Goal: Information Seeking & Learning: Learn about a topic

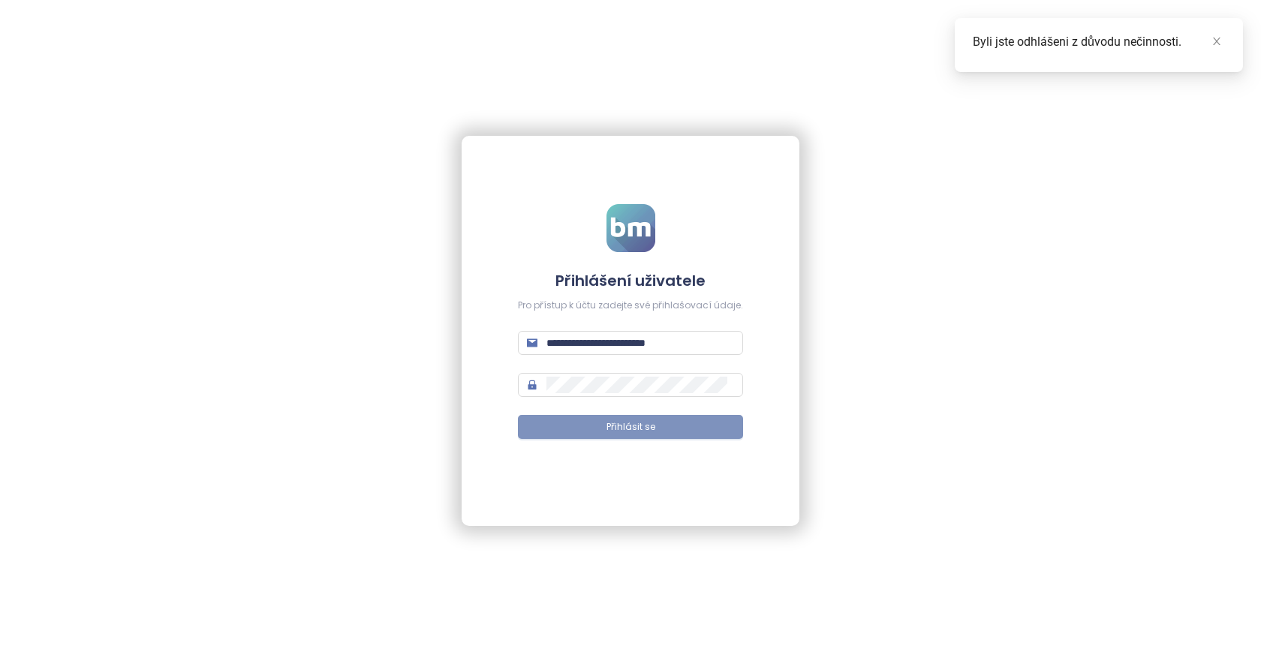
click at [618, 420] on span "Přihlásit se" at bounding box center [630, 427] width 49 height 14
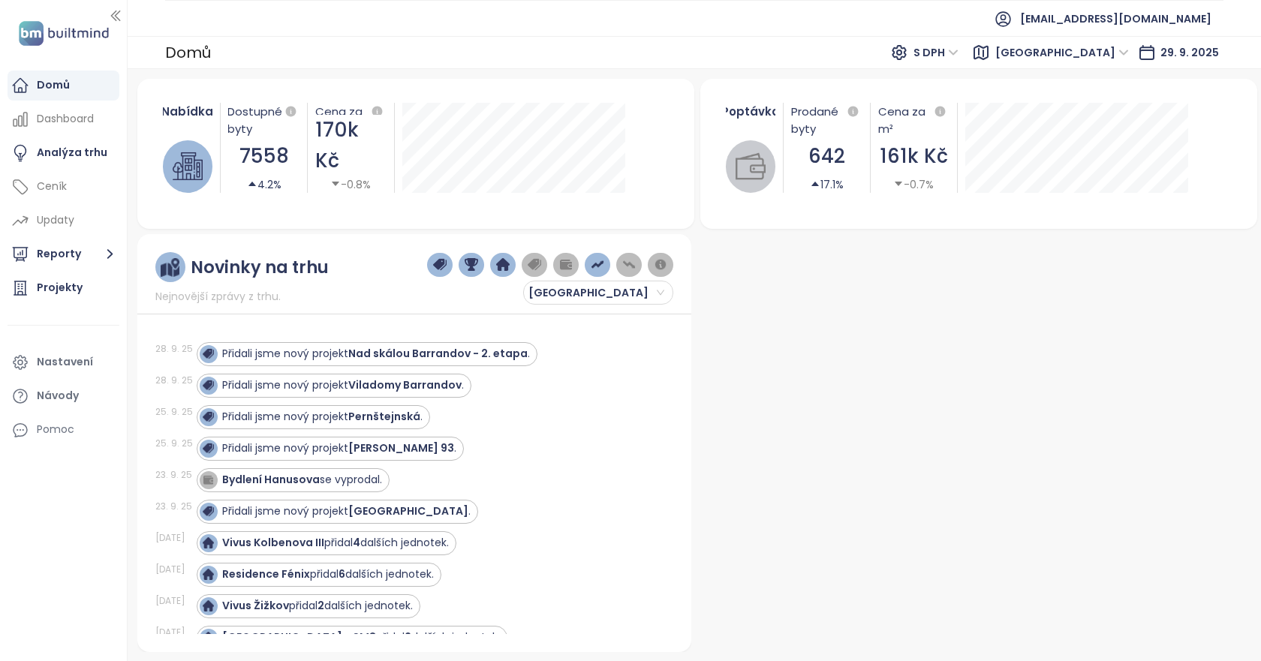
click at [973, 441] on div at bounding box center [974, 443] width 555 height 418
click at [970, 440] on div at bounding box center [974, 443] width 555 height 418
drag, startPoint x: 51, startPoint y: 142, endPoint x: 47, endPoint y: 86, distance: 56.4
click at [51, 143] on div "Analýza trhu" at bounding box center [64, 153] width 112 height 30
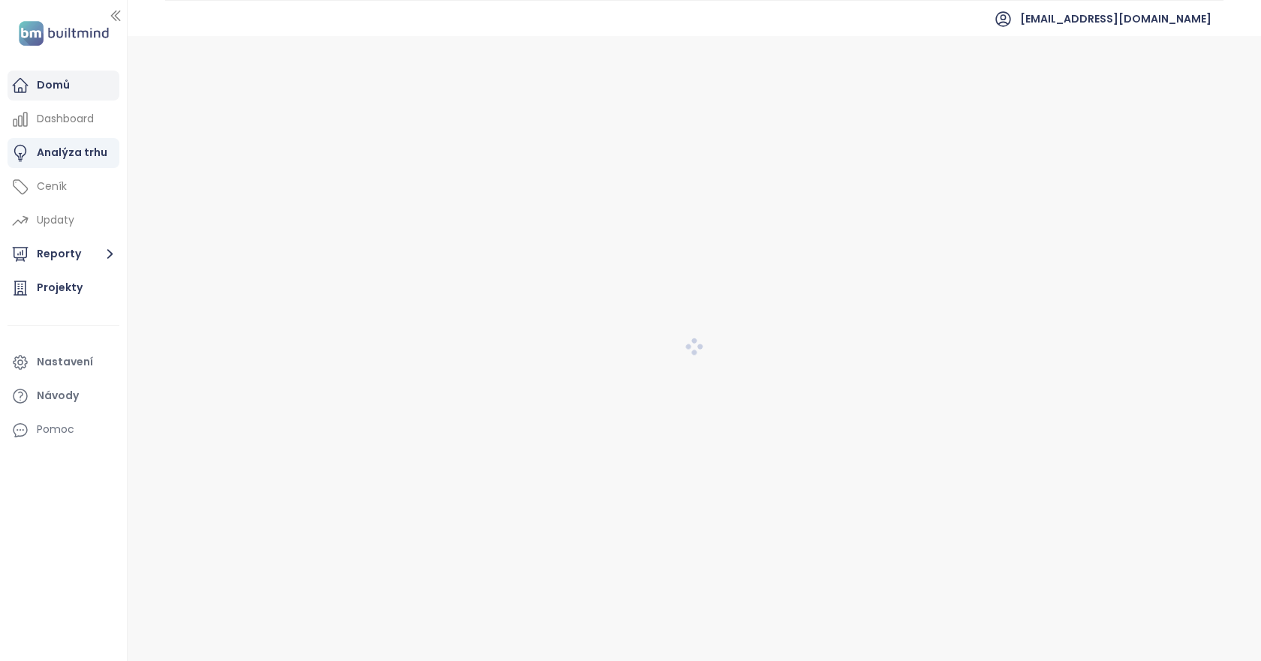
click at [47, 80] on div "Domů" at bounding box center [53, 85] width 33 height 19
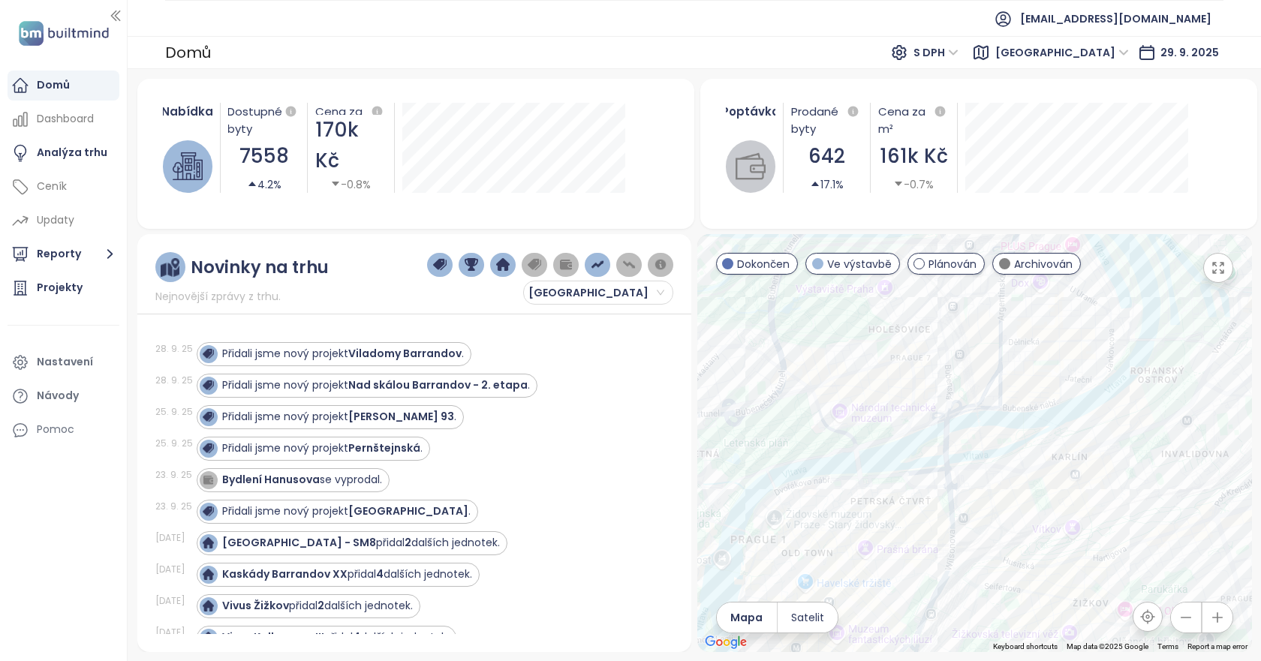
drag, startPoint x: 993, startPoint y: 414, endPoint x: 975, endPoint y: 377, distance: 40.9
click at [975, 377] on div at bounding box center [974, 443] width 555 height 418
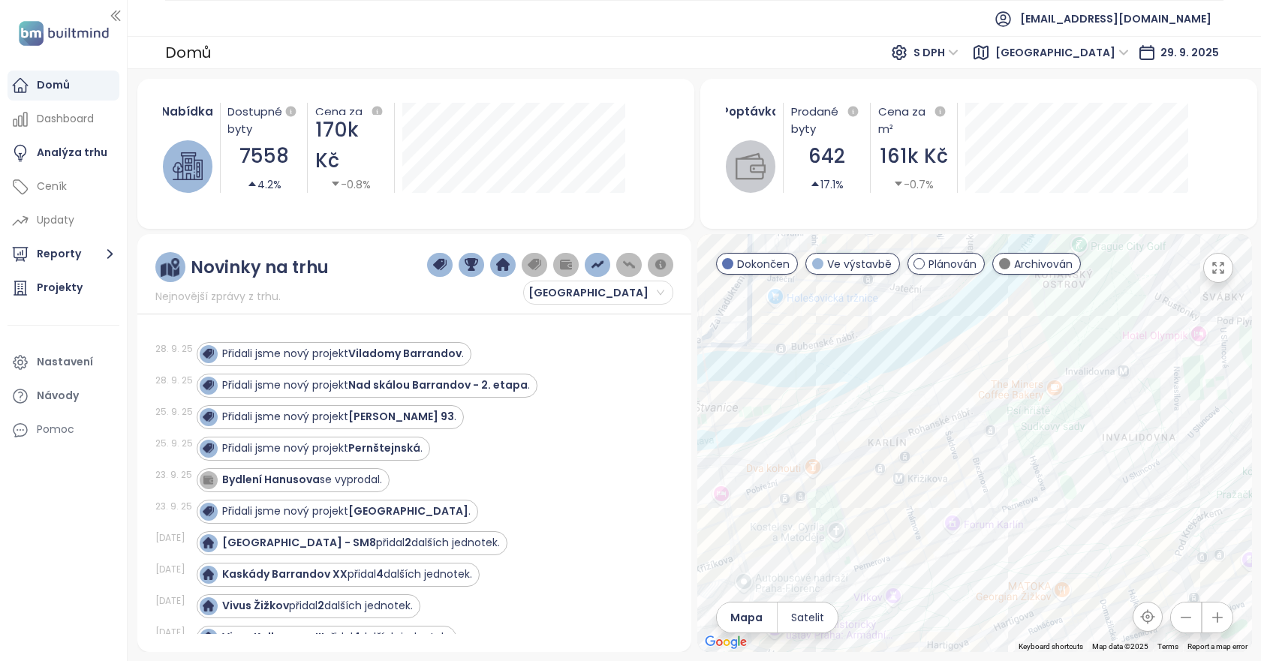
drag, startPoint x: 952, startPoint y: 533, endPoint x: 1022, endPoint y: 477, distance: 89.8
click at [1022, 477] on div at bounding box center [974, 443] width 555 height 418
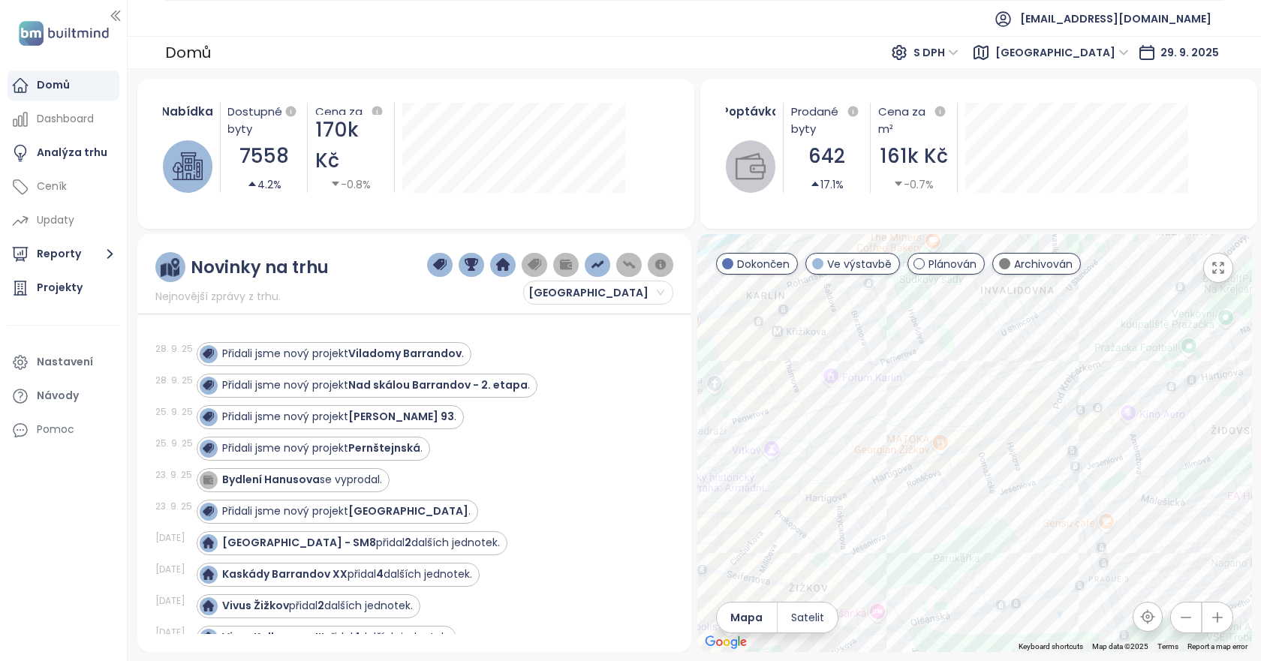
drag, startPoint x: 1036, startPoint y: 431, endPoint x: 916, endPoint y: 362, distance: 137.9
click at [916, 362] on div at bounding box center [974, 443] width 555 height 418
click at [1082, 509] on div "Rezidence Parková čtvrť - etapa H" at bounding box center [974, 443] width 555 height 418
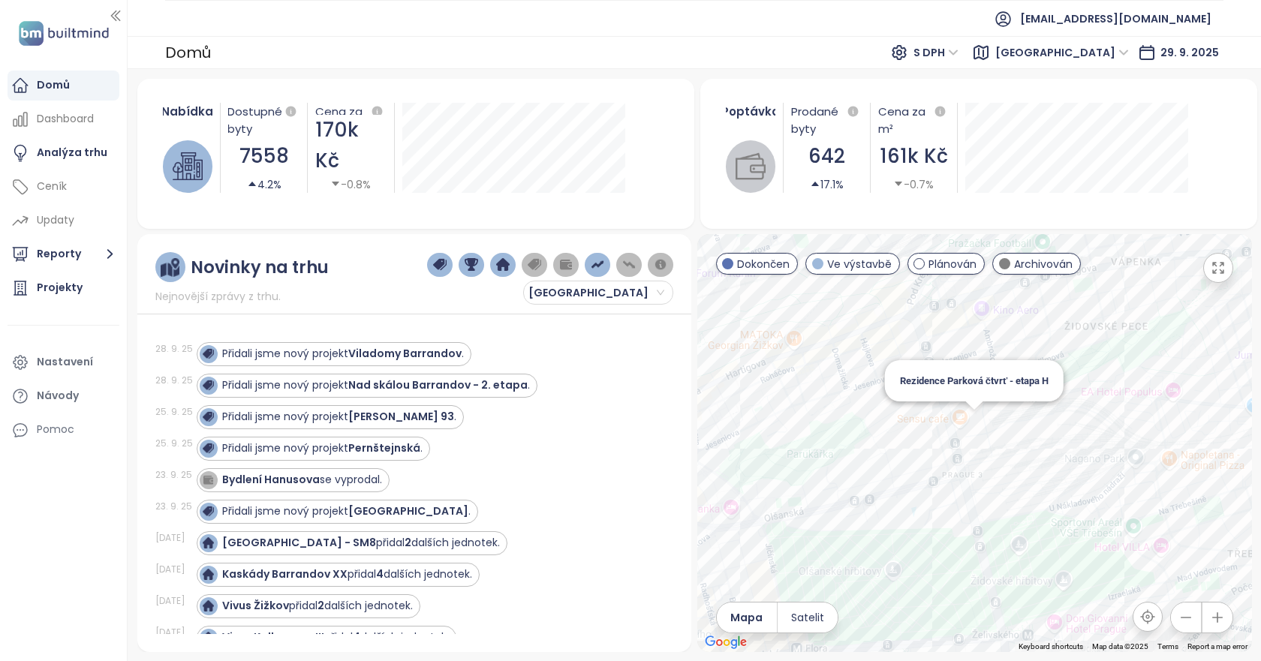
click at [969, 424] on div "Rezidence Parková čtvrť - etapa H" at bounding box center [974, 443] width 555 height 418
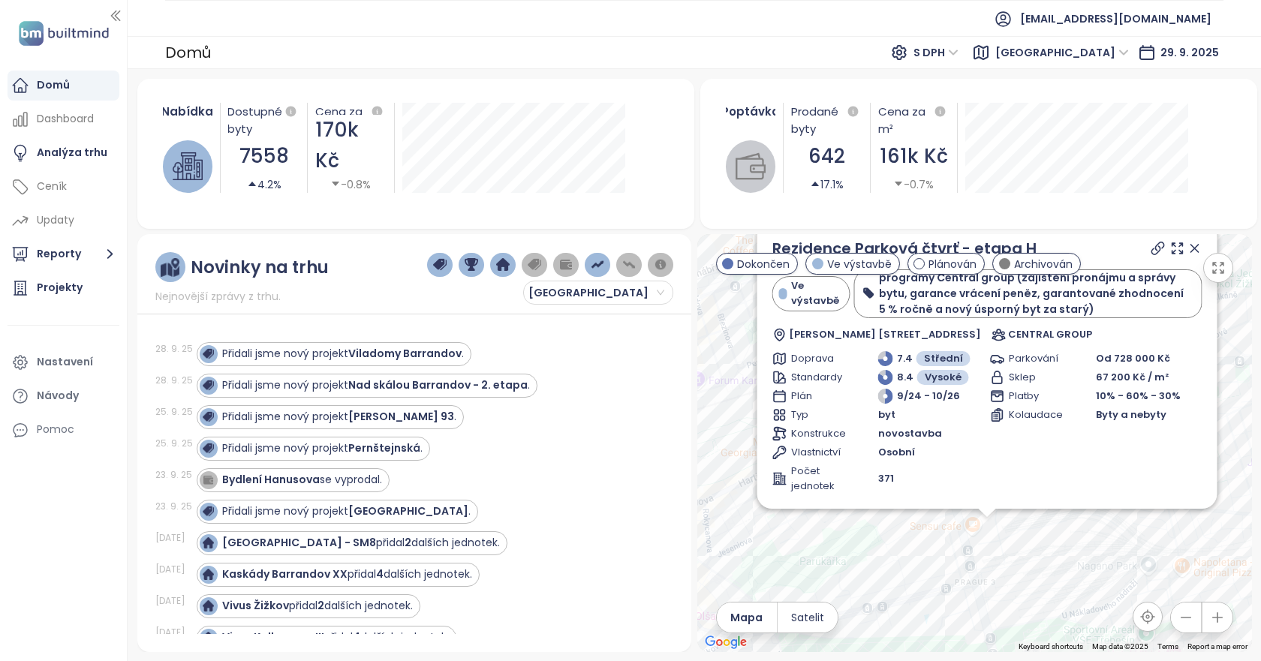
drag, startPoint x: 1027, startPoint y: 568, endPoint x: 1016, endPoint y: 629, distance: 61.8
click at [1016, 629] on div "Rezidence Parková čtvrť - etapa H Ve výstavbě programy Central group (zajištění…" at bounding box center [974, 443] width 555 height 418
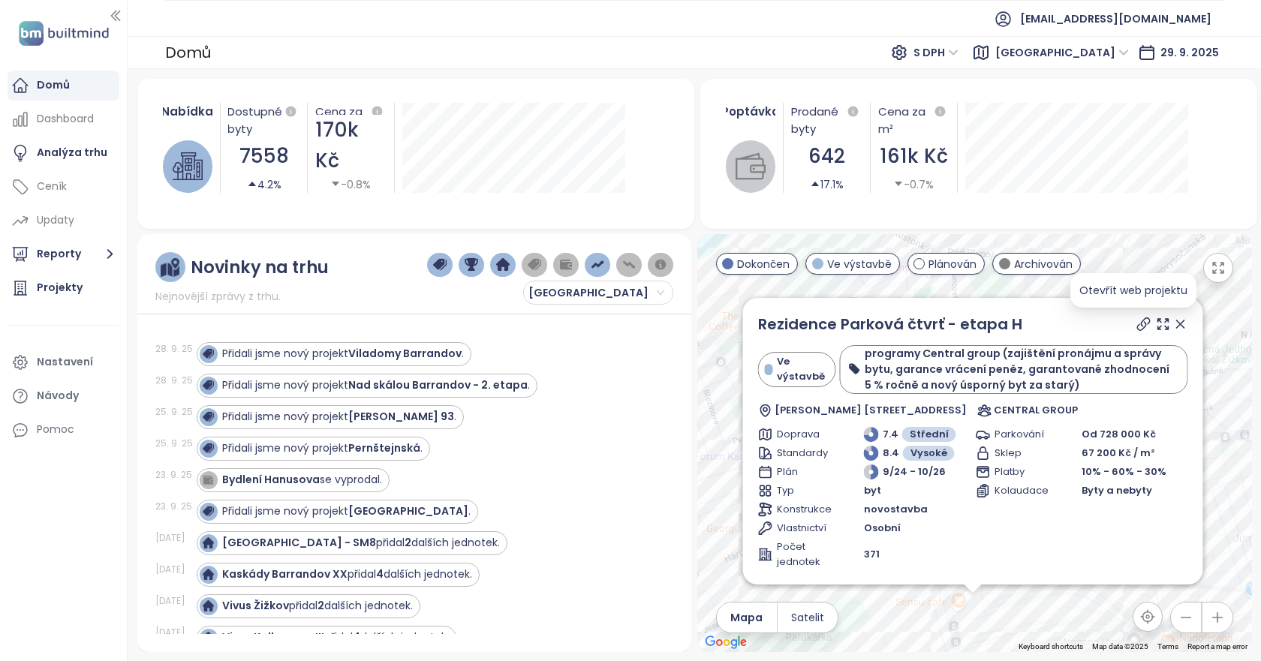
click at [1136, 329] on icon at bounding box center [1143, 324] width 15 height 15
click at [1173, 321] on icon at bounding box center [1180, 324] width 15 height 15
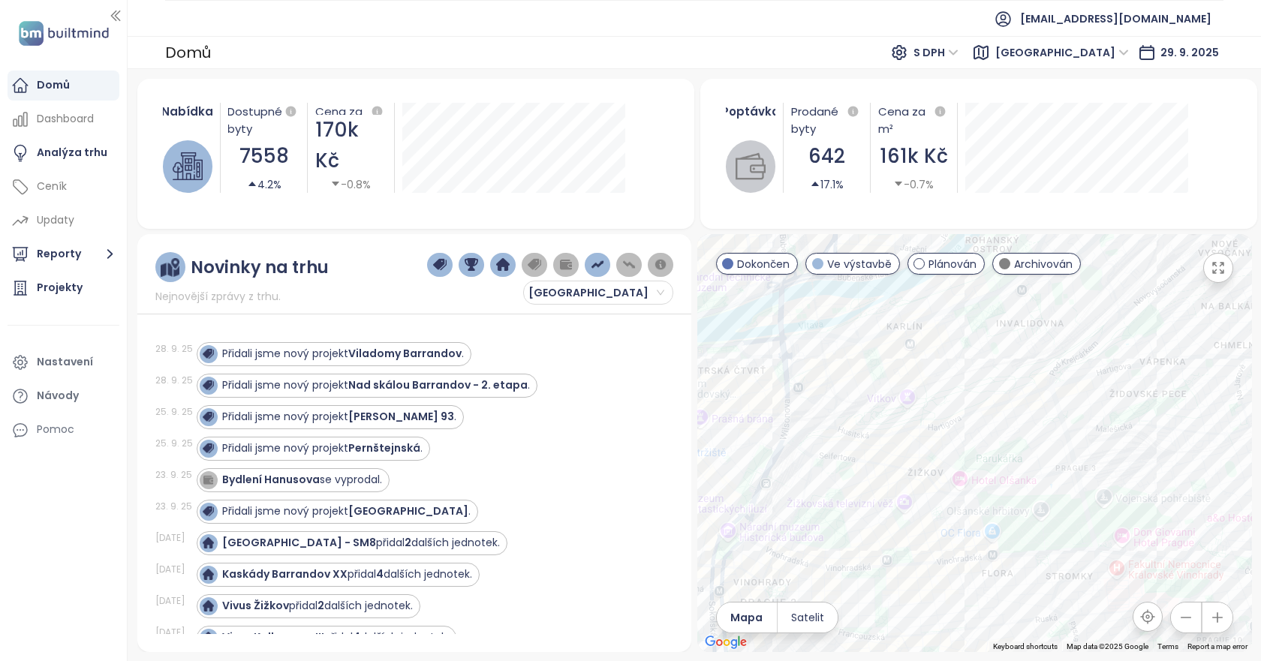
drag, startPoint x: 846, startPoint y: 523, endPoint x: 1016, endPoint y: 421, distance: 198.6
click at [1016, 421] on div at bounding box center [974, 443] width 555 height 418
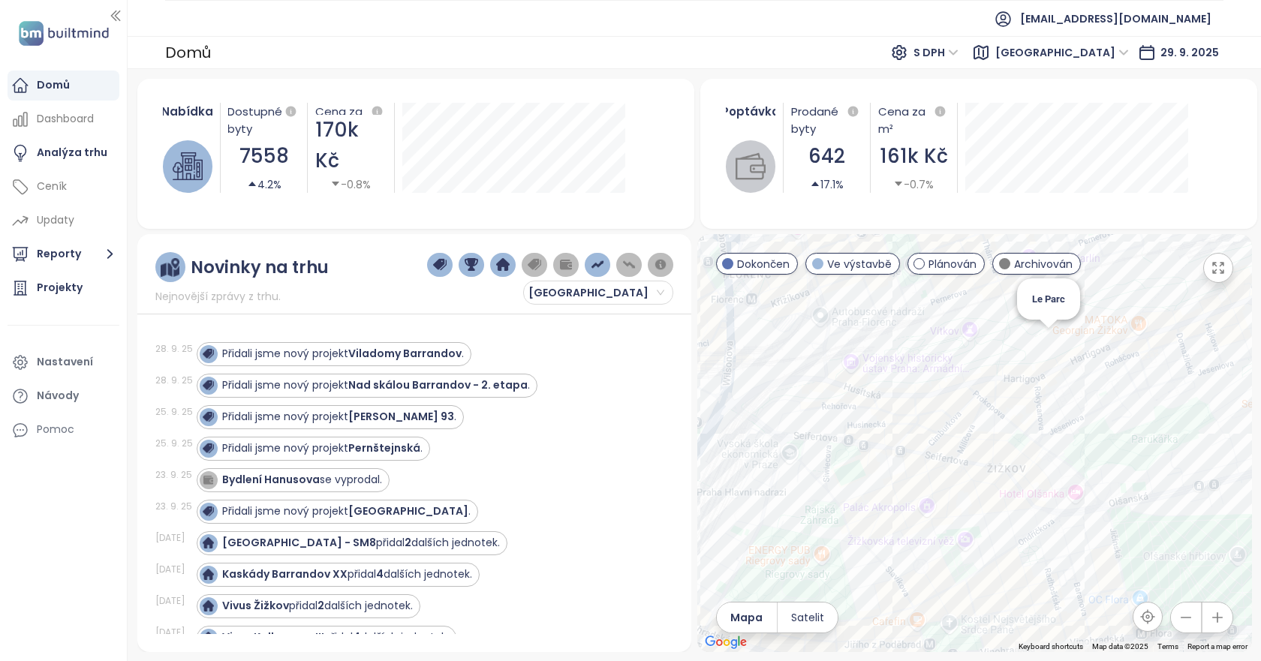
click at [1054, 348] on div "Le Parc" at bounding box center [974, 443] width 555 height 418
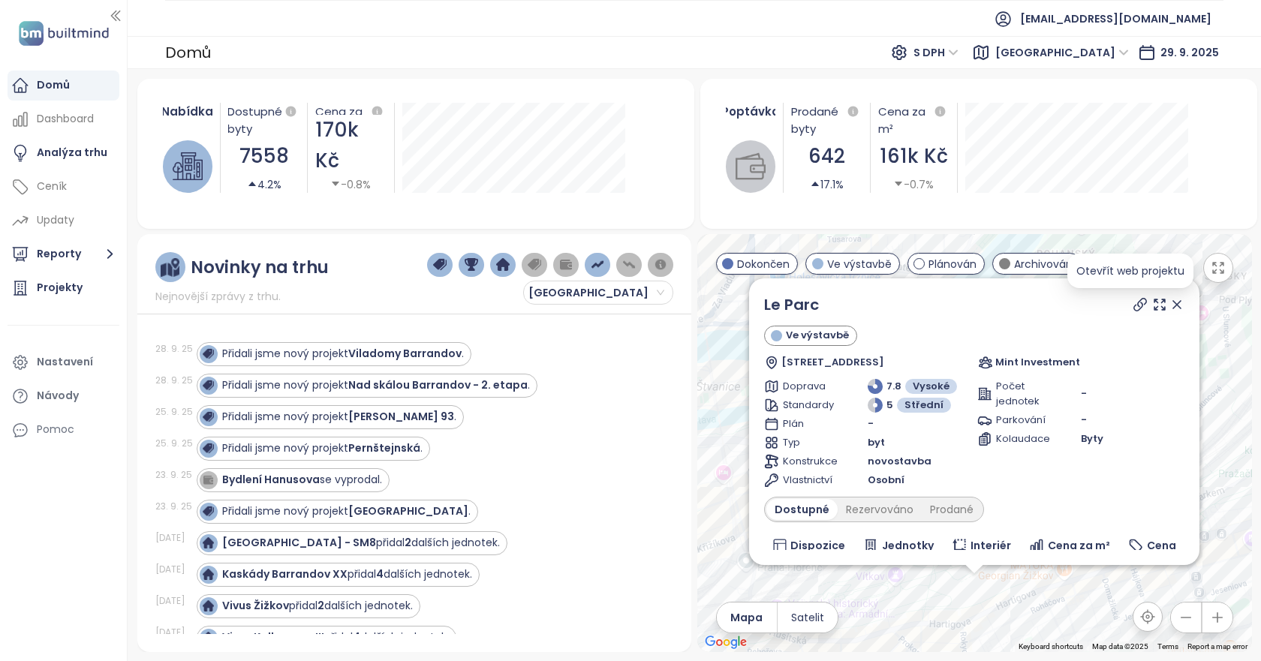
click at [1132, 299] on icon at bounding box center [1139, 304] width 15 height 15
drag, startPoint x: 1162, startPoint y: 309, endPoint x: 1036, endPoint y: 389, distance: 150.1
click at [1169, 309] on icon at bounding box center [1176, 304] width 15 height 15
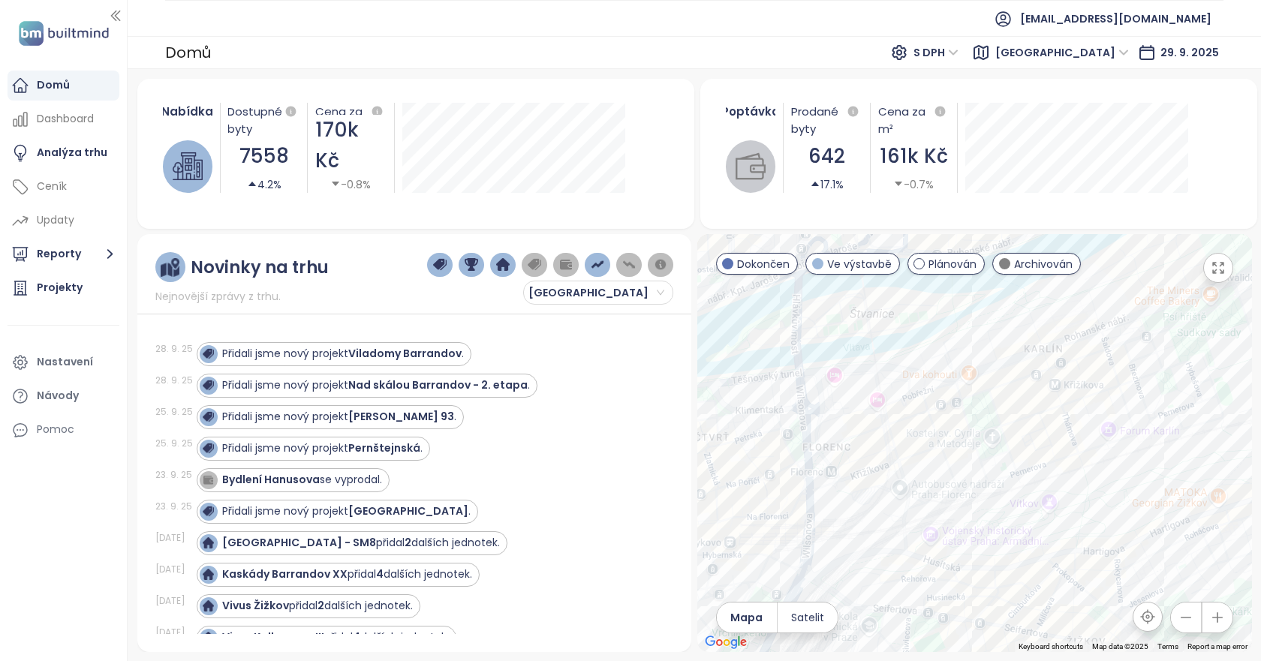
drag, startPoint x: 869, startPoint y: 422, endPoint x: 1028, endPoint y: 346, distance: 176.5
click at [1028, 346] on div at bounding box center [974, 443] width 555 height 418
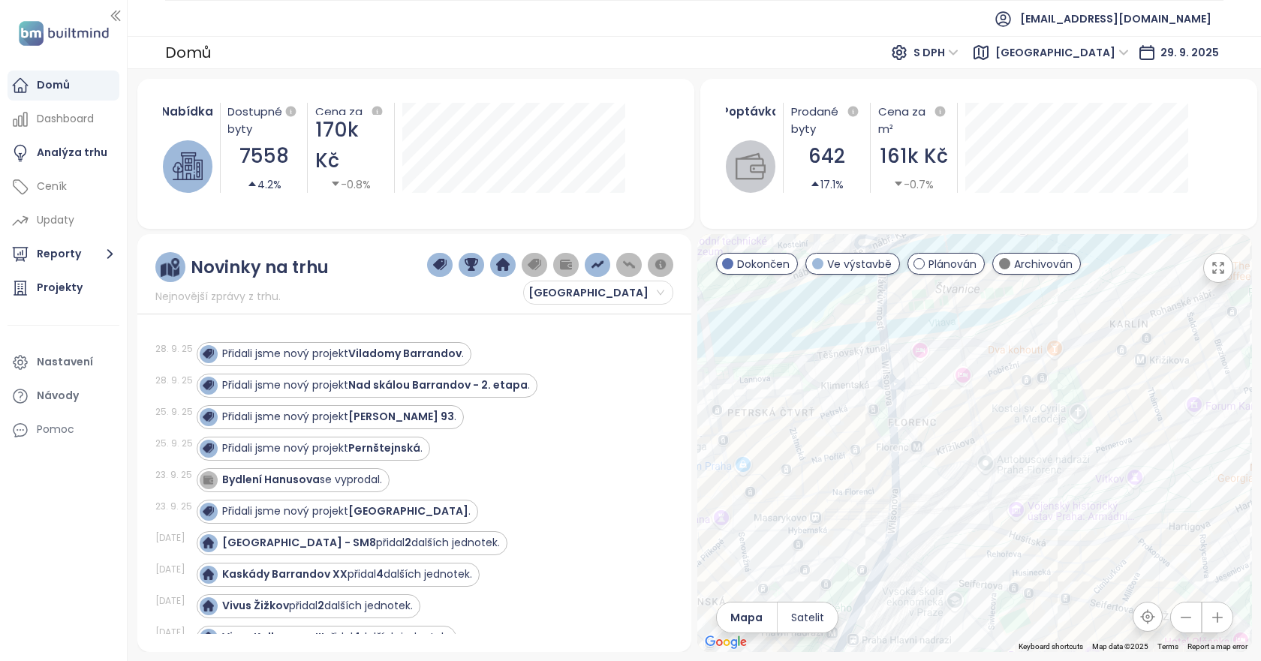
drag, startPoint x: 937, startPoint y: 360, endPoint x: 964, endPoint y: 356, distance: 27.4
click at [964, 356] on div at bounding box center [974, 443] width 555 height 418
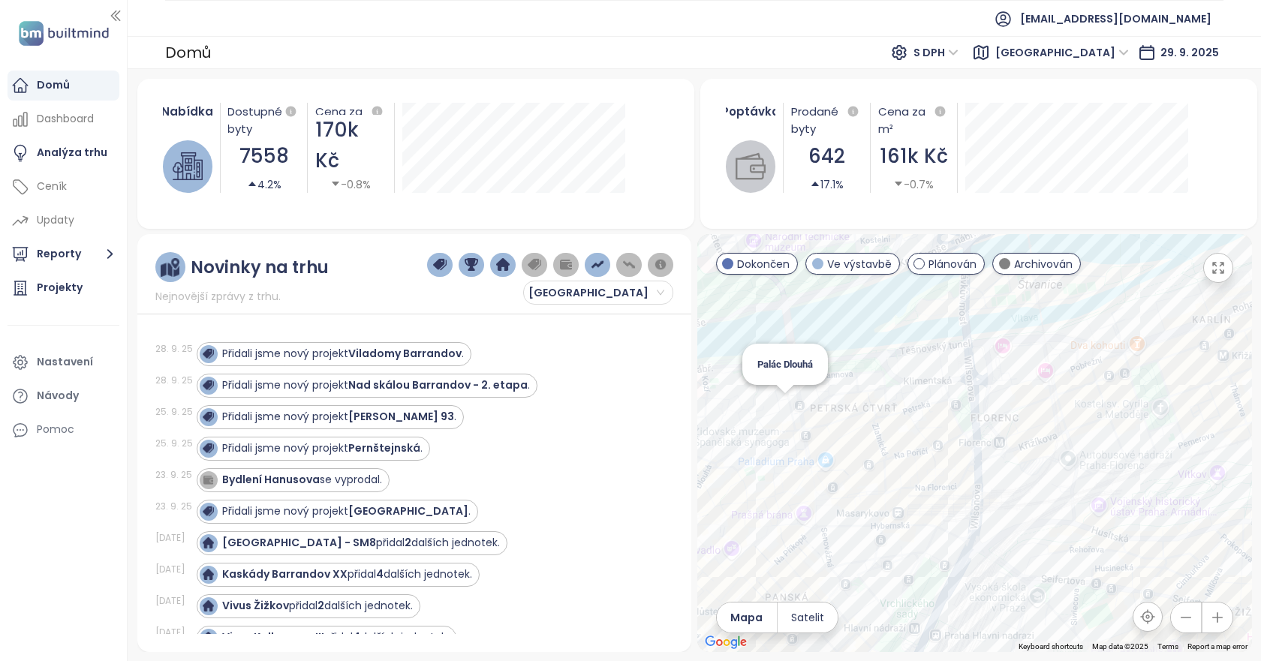
click at [788, 419] on div "Palác Dlouhá" at bounding box center [974, 443] width 555 height 418
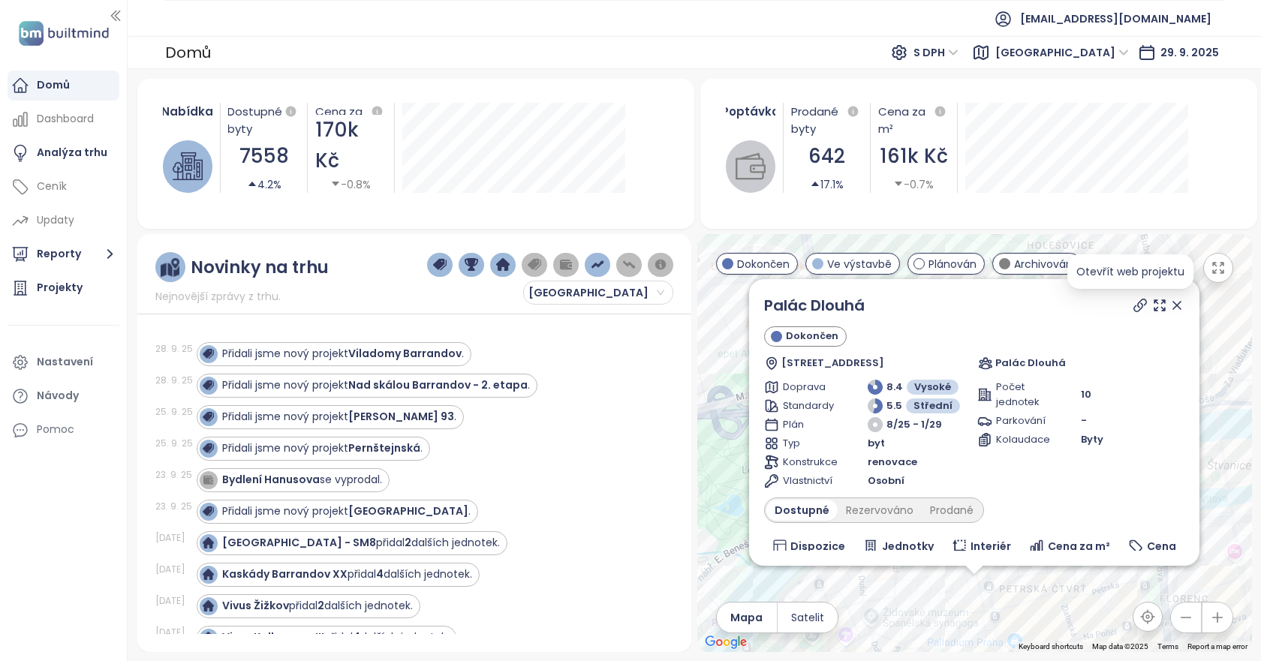
click at [1132, 308] on icon at bounding box center [1139, 305] width 15 height 15
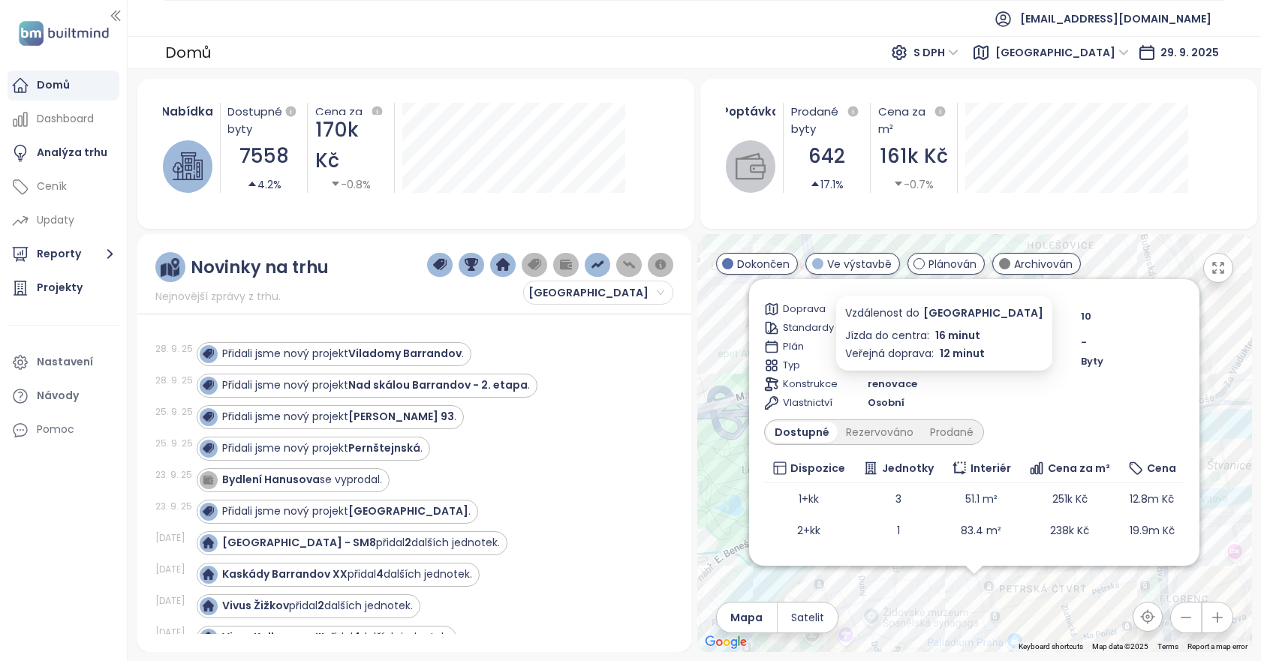
scroll to position [137, 0]
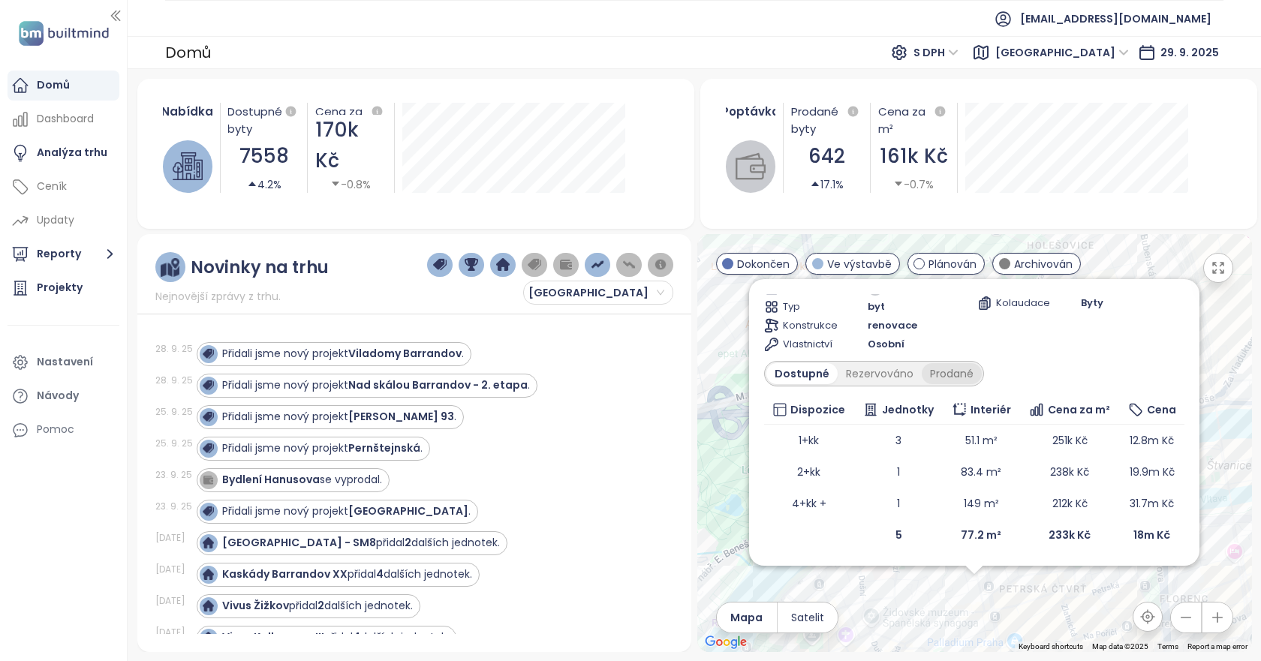
click at [940, 380] on div "Prodané" at bounding box center [952, 373] width 60 height 21
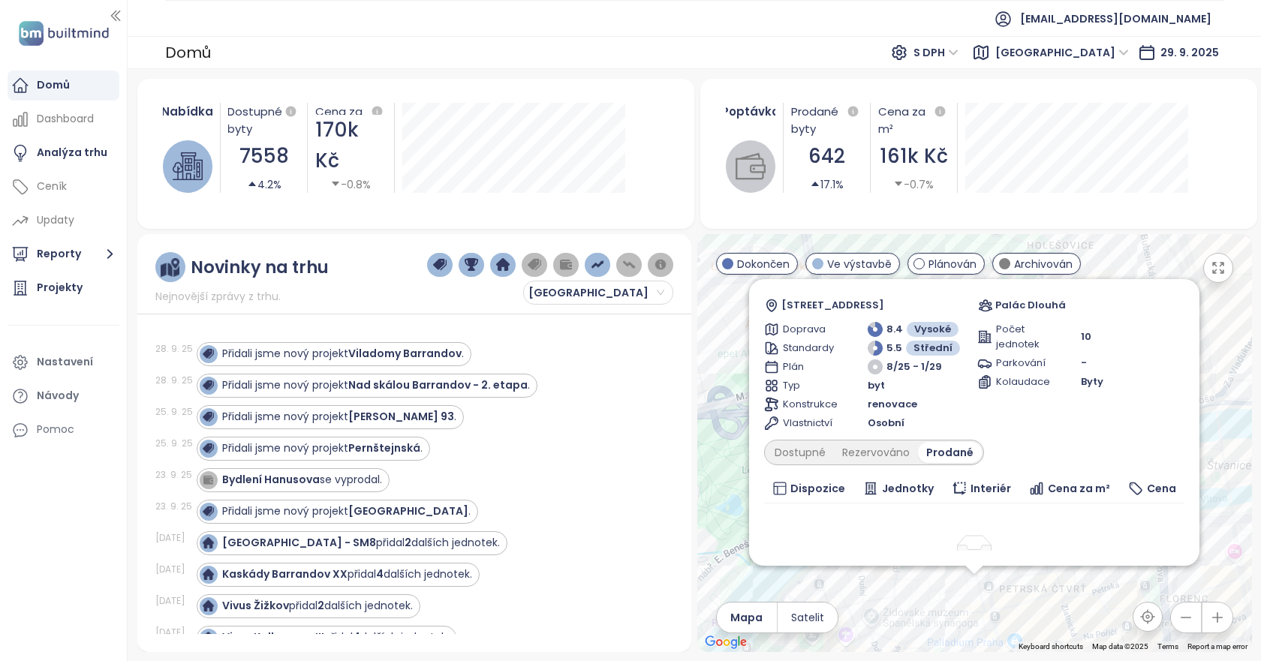
scroll to position [0, 0]
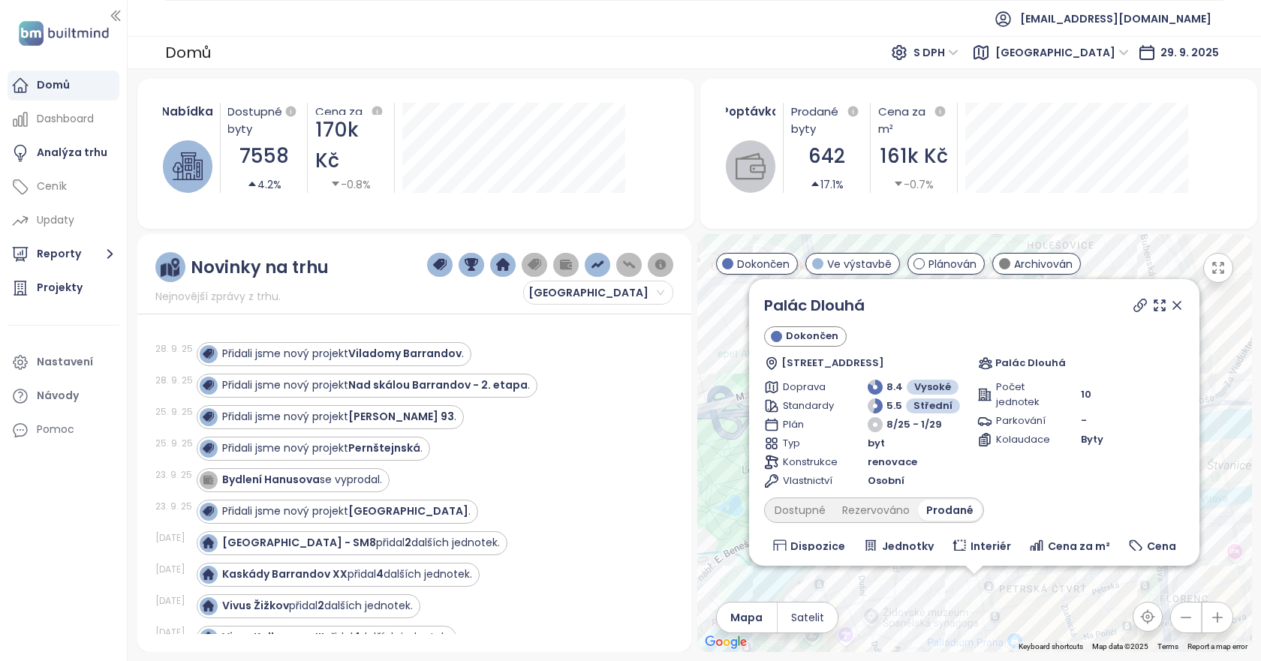
click at [1173, 305] on icon at bounding box center [1177, 306] width 8 height 8
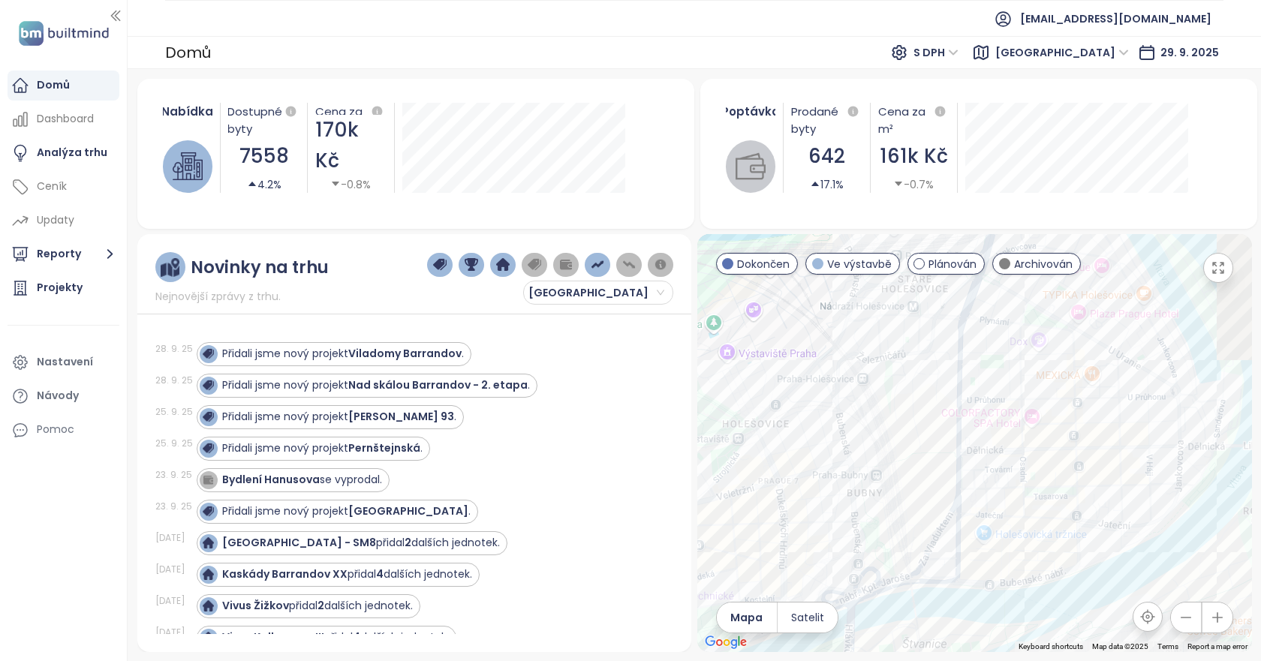
drag, startPoint x: 1162, startPoint y: 381, endPoint x: 857, endPoint y: 329, distance: 309.9
click at [861, 330] on div at bounding box center [974, 443] width 555 height 418
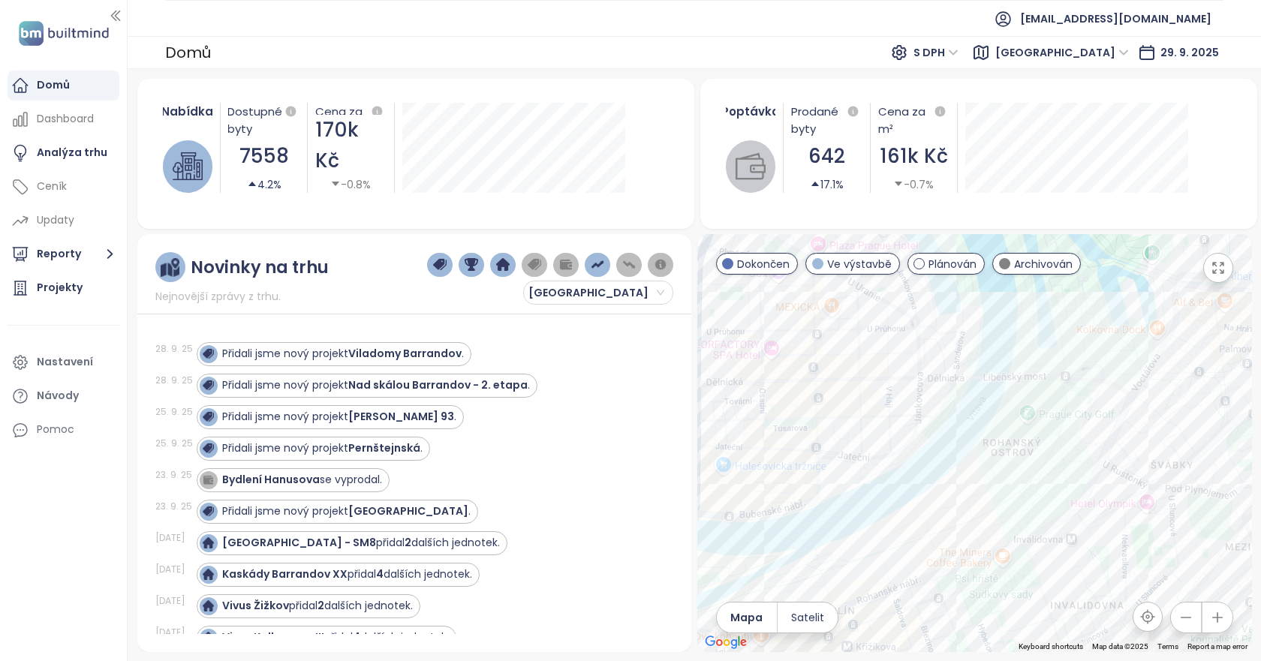
drag, startPoint x: 907, startPoint y: 366, endPoint x: 1076, endPoint y: 356, distance: 169.9
click at [1073, 356] on div at bounding box center [974, 443] width 555 height 418
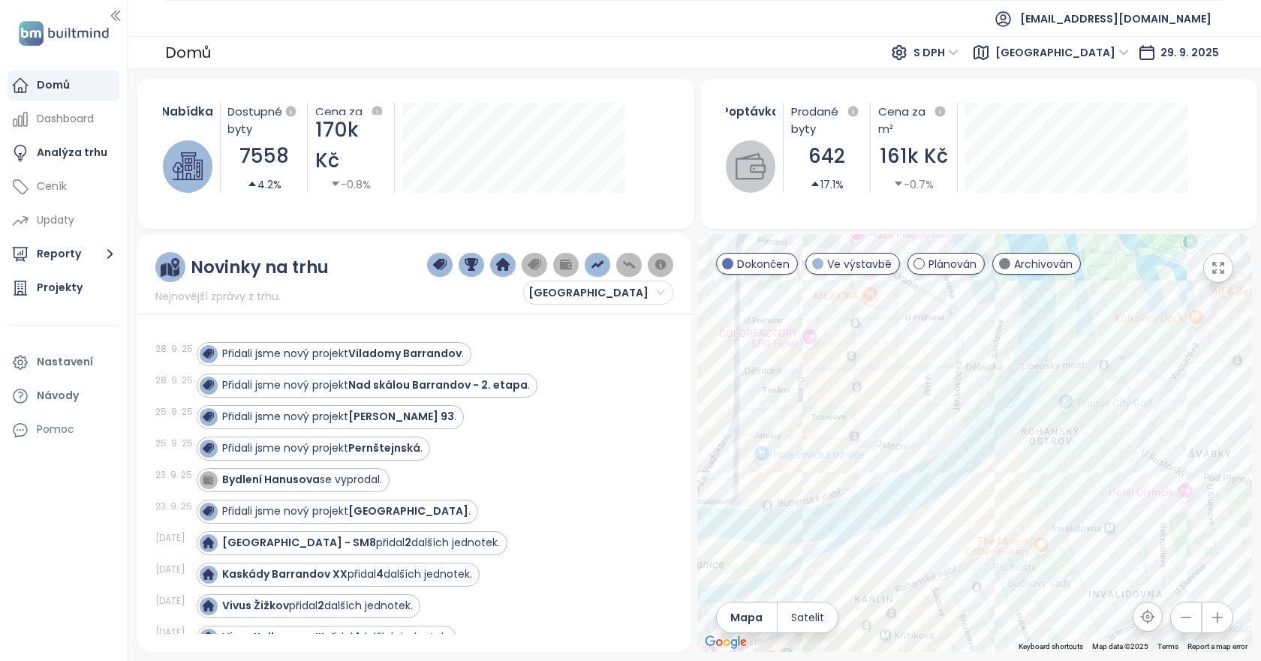
drag, startPoint x: 1093, startPoint y: 366, endPoint x: 1075, endPoint y: 377, distance: 20.9
click at [1093, 368] on div at bounding box center [974, 443] width 555 height 418
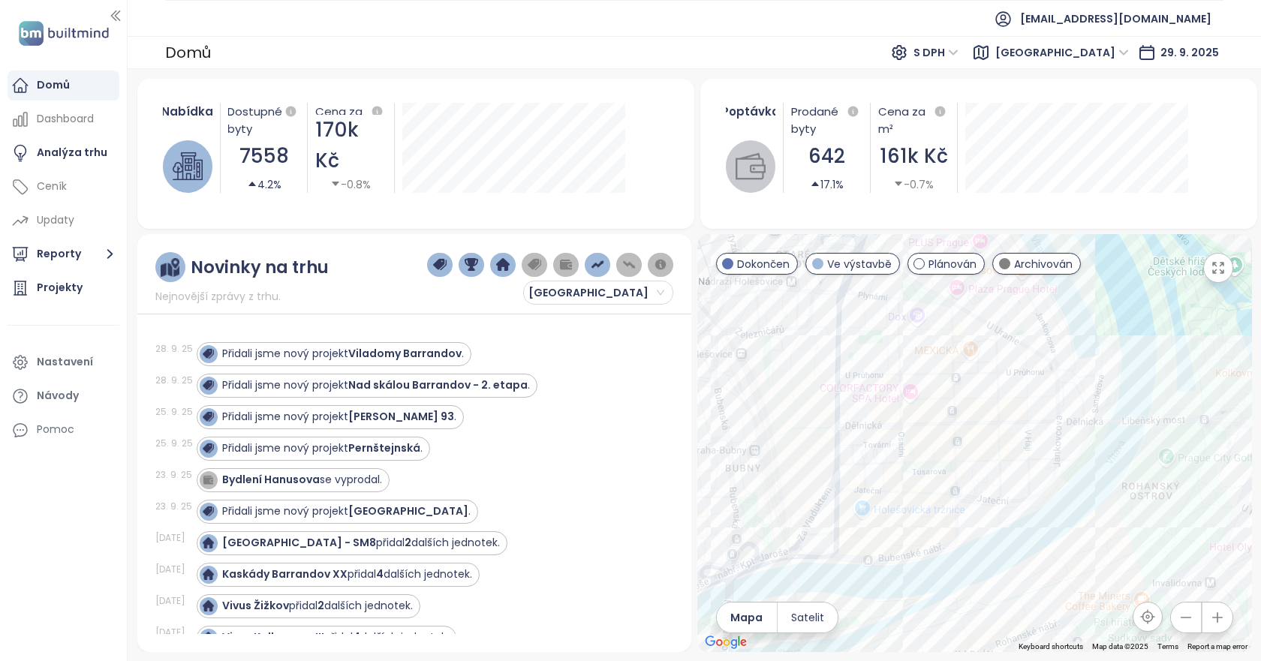
drag, startPoint x: 1069, startPoint y: 385, endPoint x: 1165, endPoint y: 428, distance: 104.5
click at [1165, 428] on div at bounding box center [974, 443] width 555 height 418
click at [974, 353] on div "Factory house" at bounding box center [974, 443] width 555 height 418
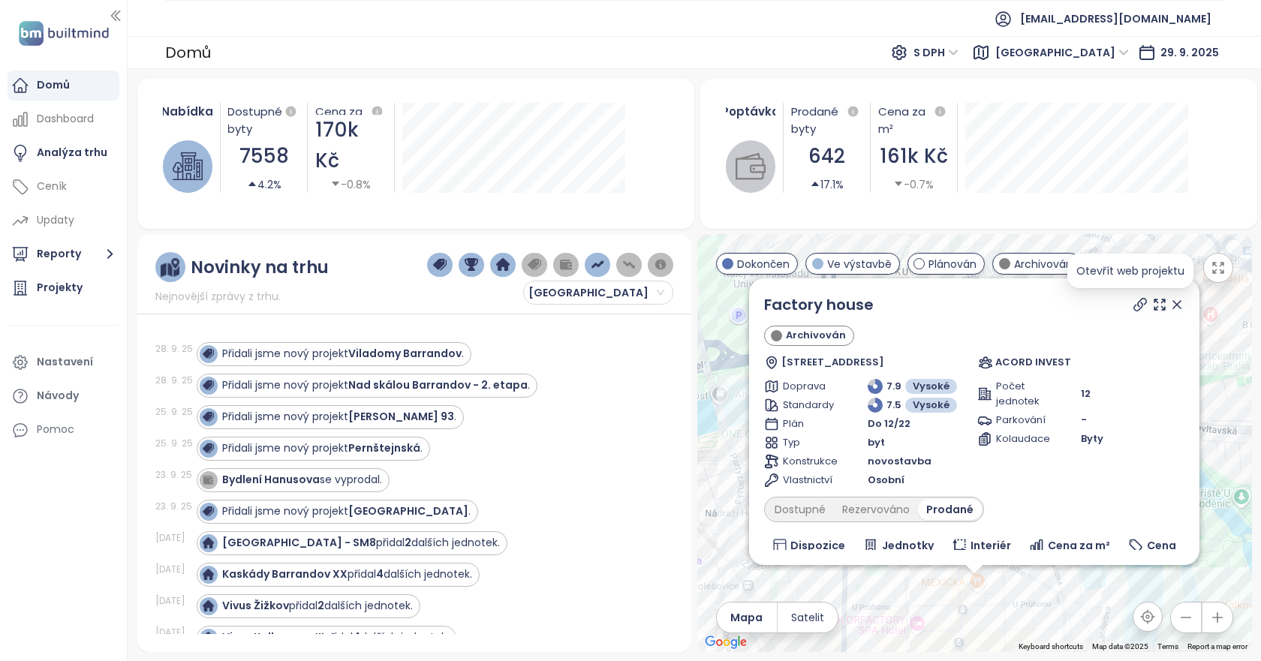
click at [1132, 304] on icon at bounding box center [1139, 304] width 15 height 15
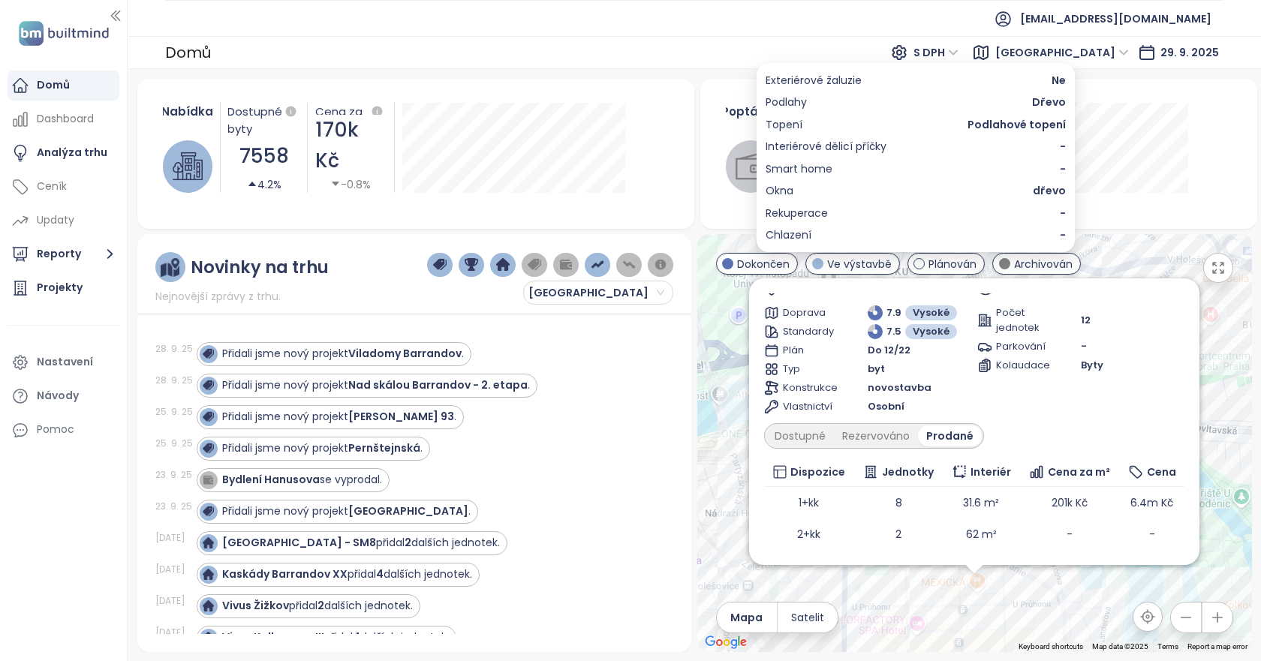
scroll to position [137, 0]
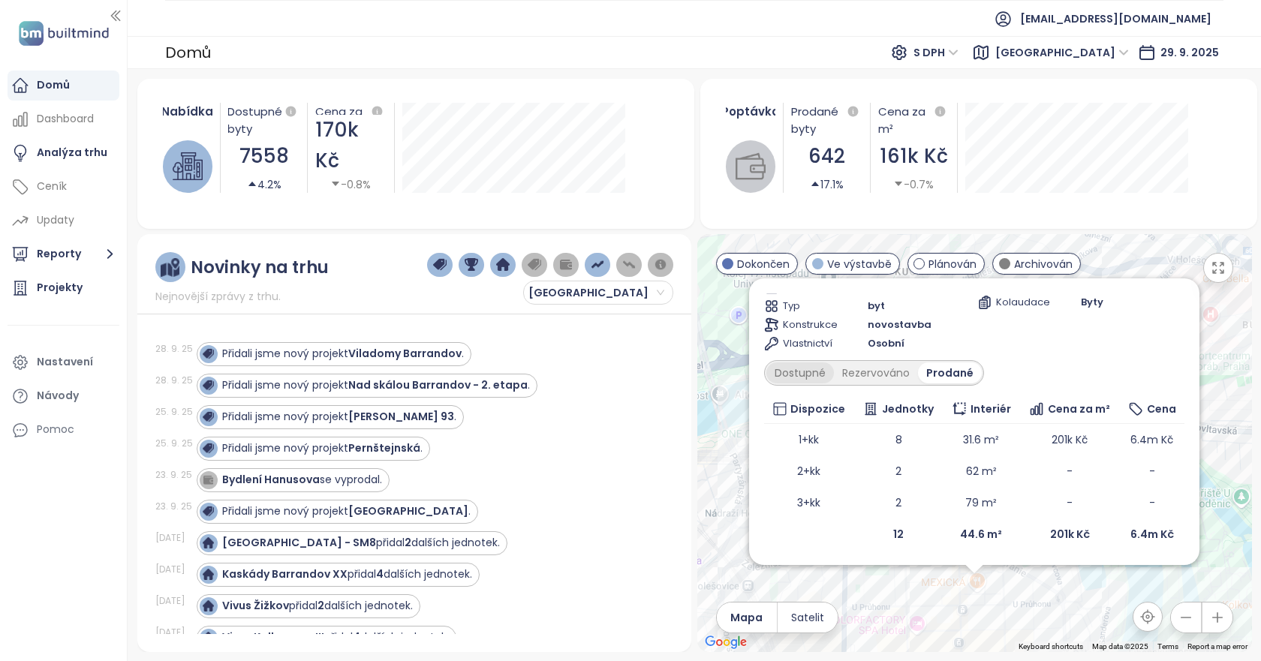
click at [811, 374] on div "Dostupné" at bounding box center [800, 372] width 68 height 21
click at [862, 374] on div "Rezervováno" at bounding box center [879, 372] width 84 height 21
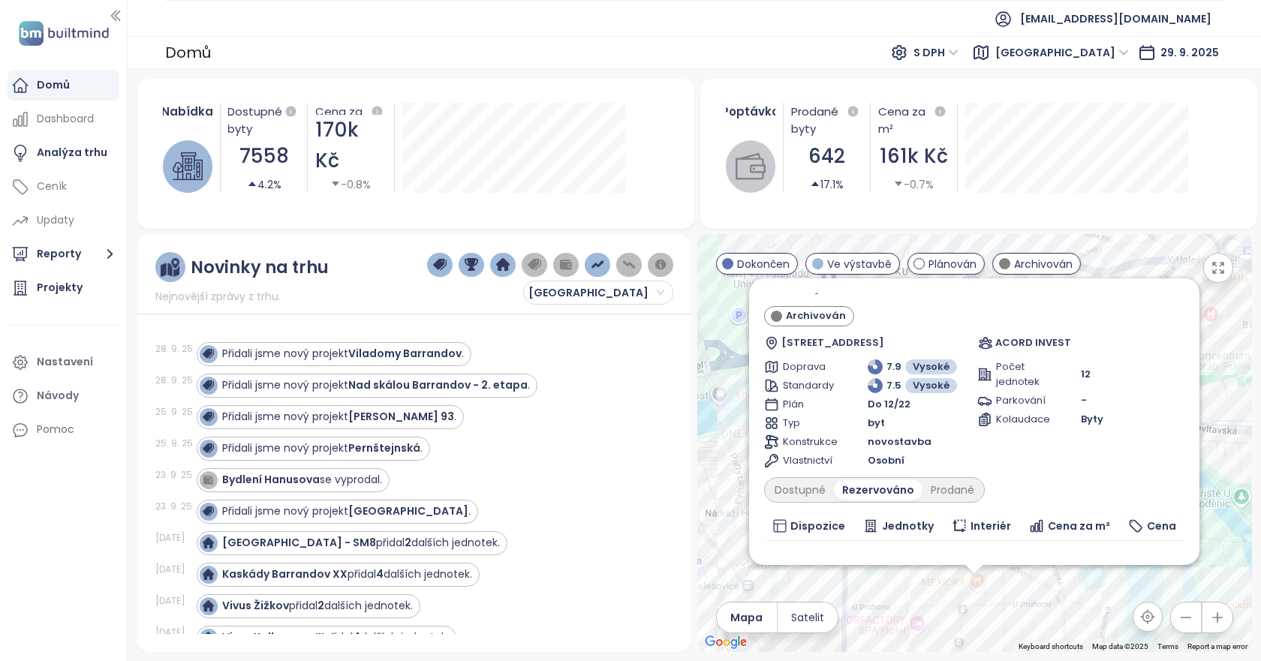
scroll to position [0, 0]
